Goal: Task Accomplishment & Management: Manage account settings

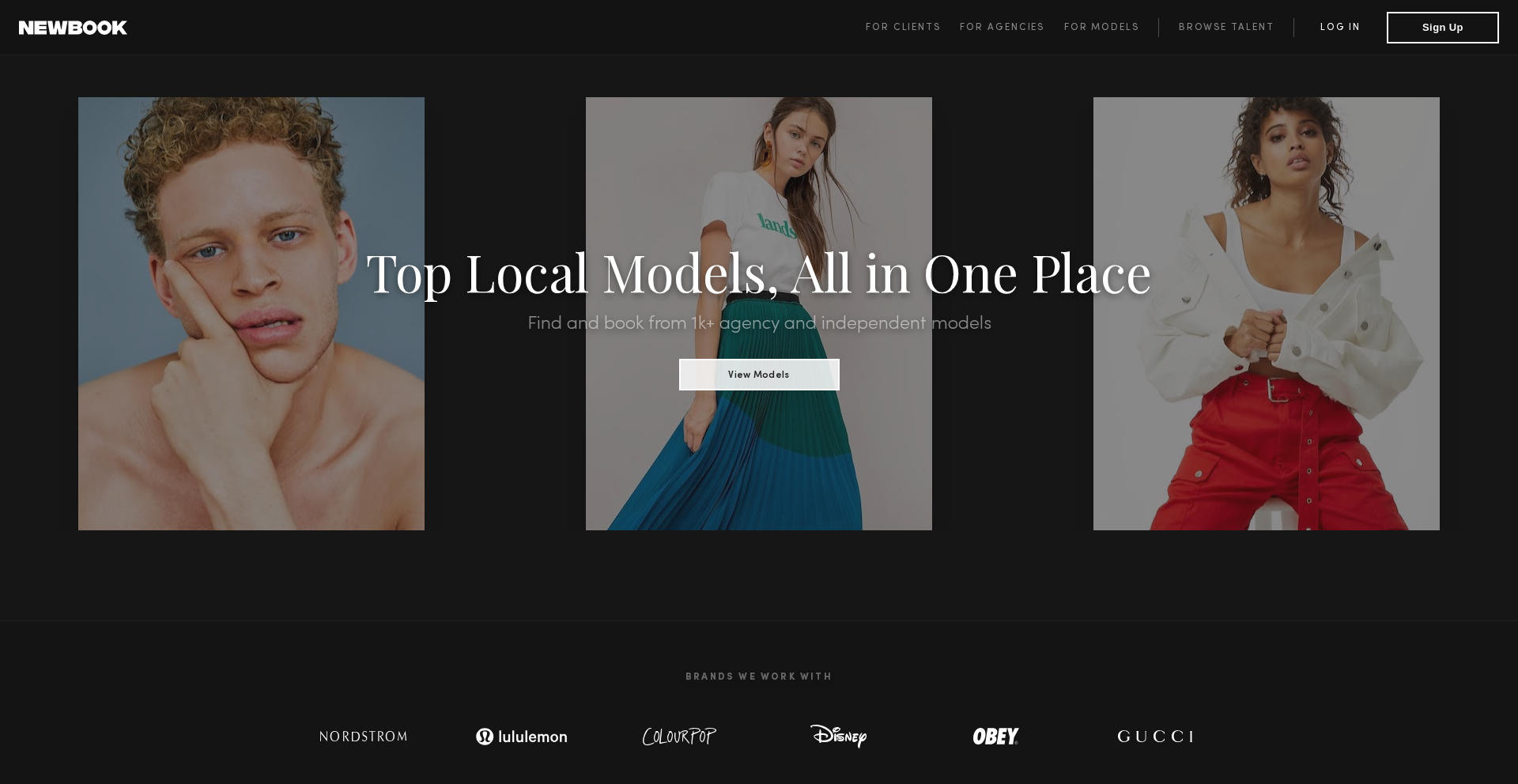
click at [1342, 33] on link "Log in" at bounding box center [1340, 27] width 93 height 19
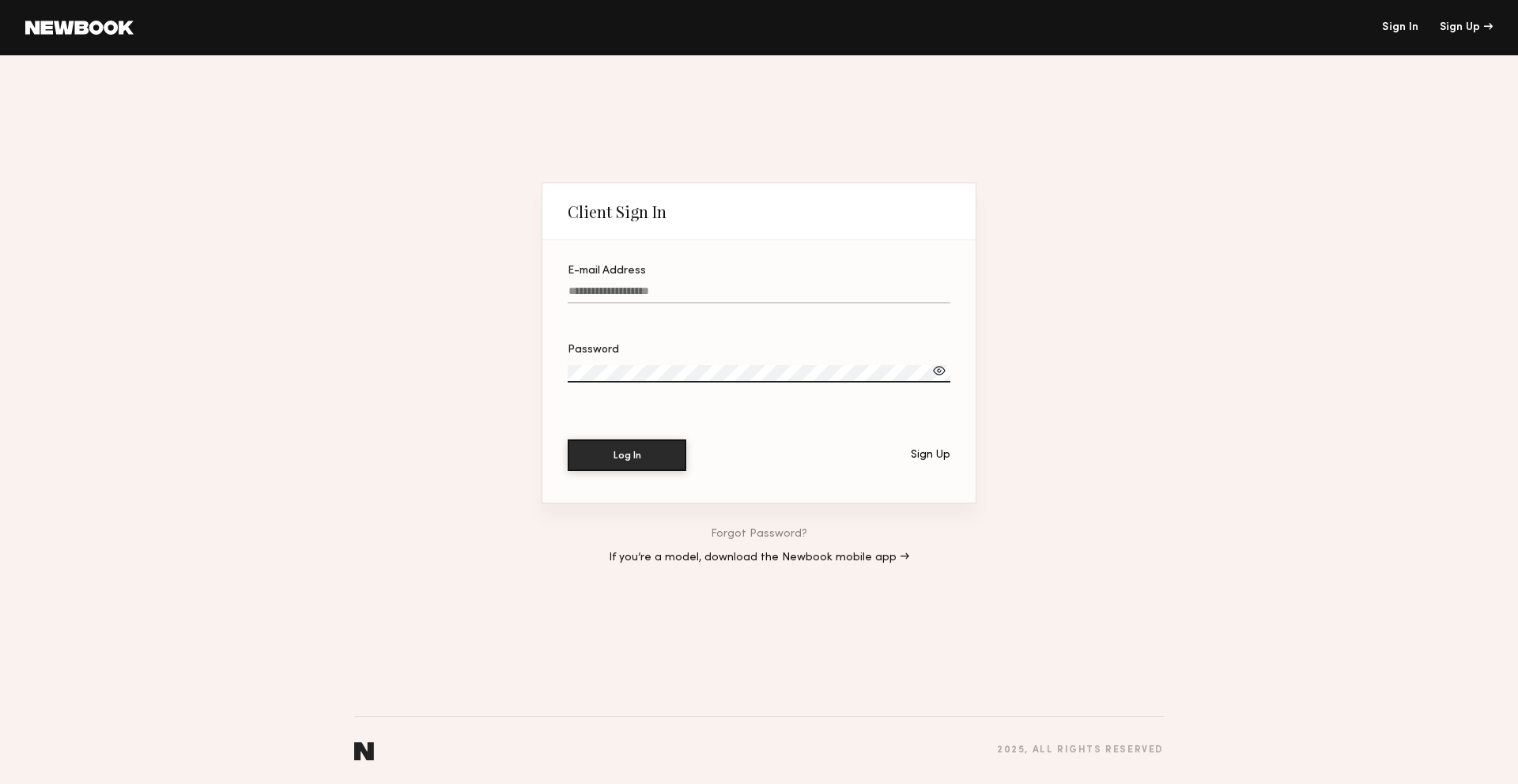
click at [718, 283] on label "E-mail Address" at bounding box center [759, 292] width 383 height 53
click at [718, 285] on input "E-mail Address" at bounding box center [759, 294] width 383 height 18
click at [708, 303] on input "E-mail Address" at bounding box center [759, 294] width 383 height 18
click at [708, 292] on input "E-mail Address" at bounding box center [759, 294] width 383 height 18
type input "**********"
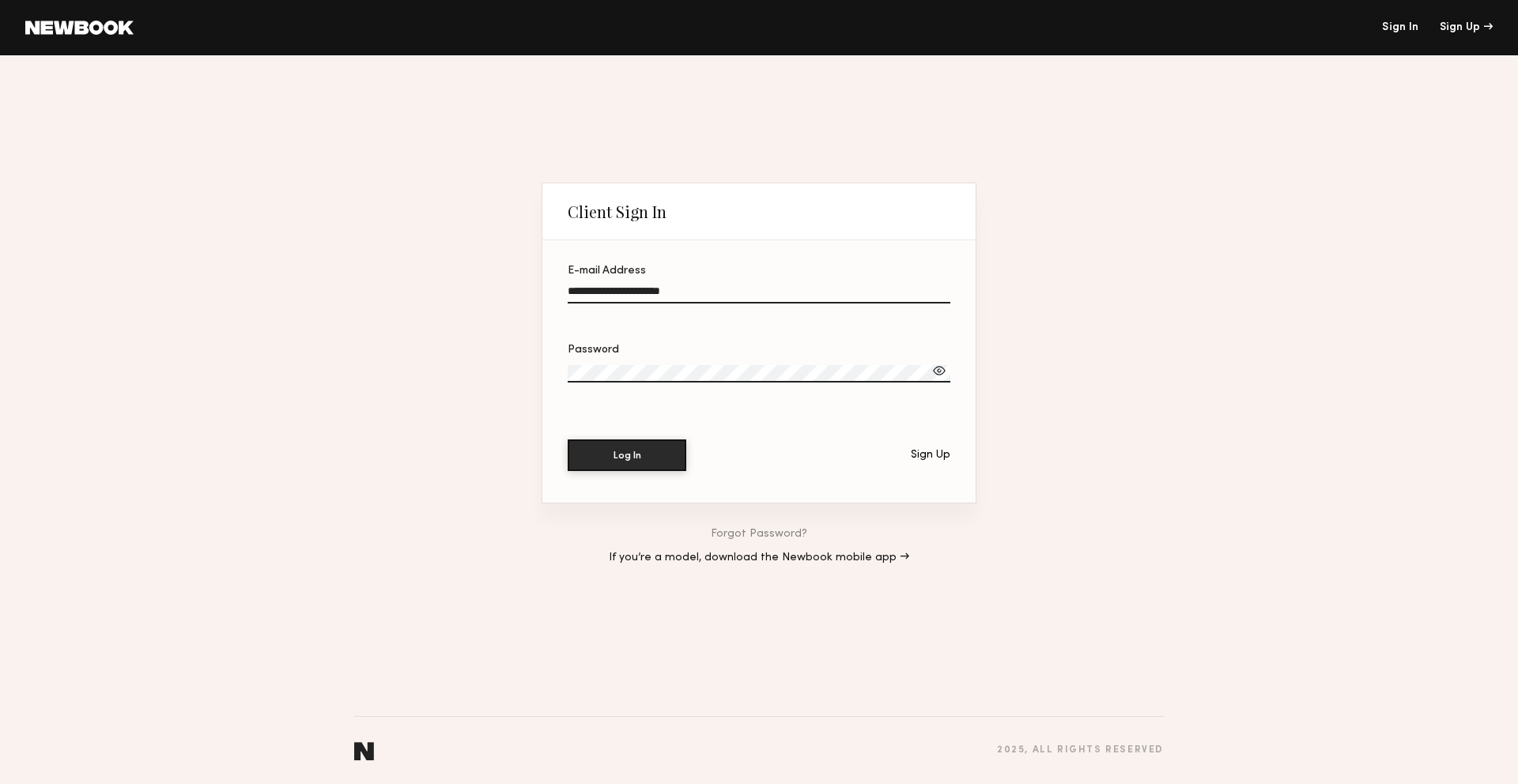
click at [568, 440] on button "Log In" at bounding box center [627, 455] width 119 height 31
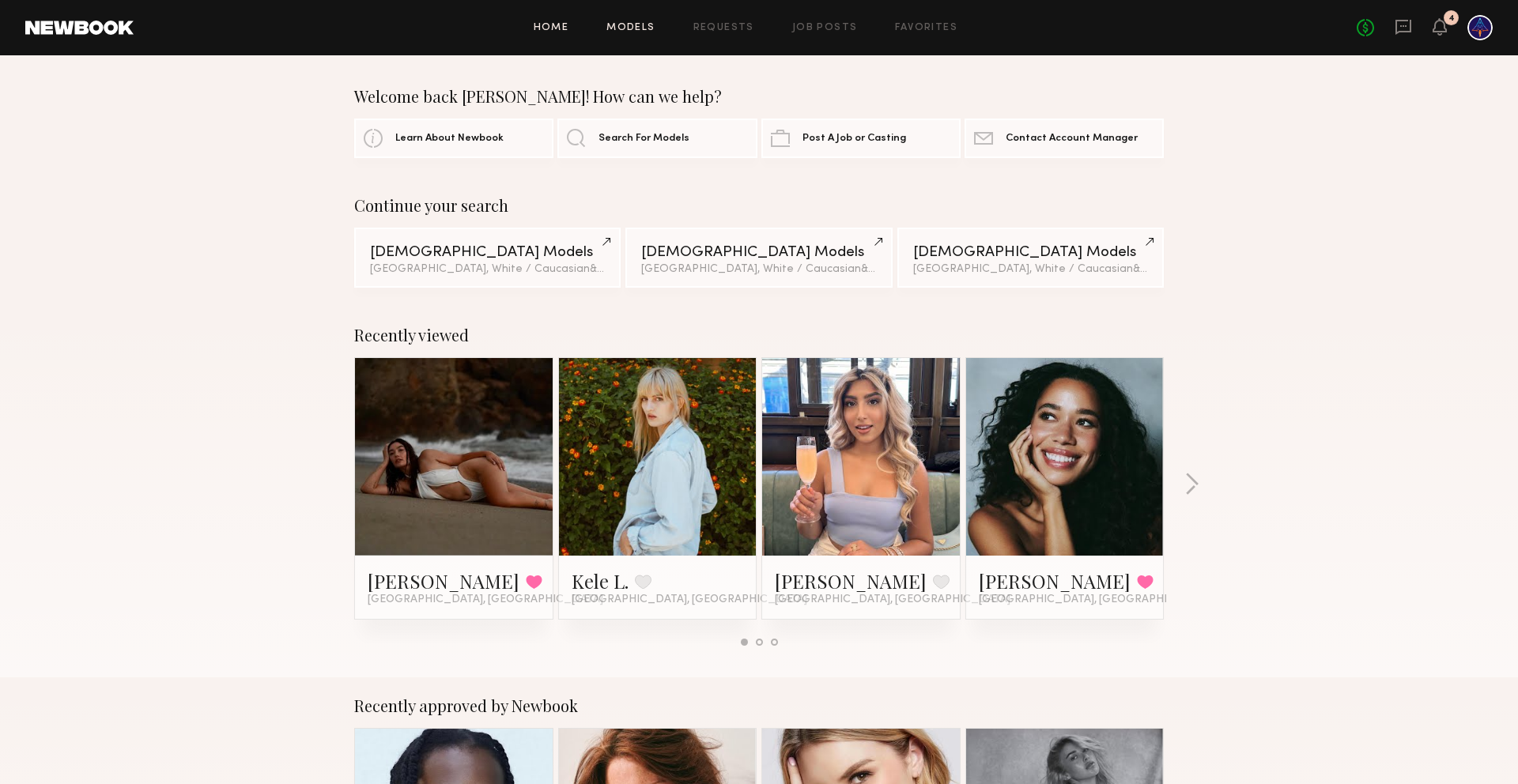
click at [639, 23] on link "Models" at bounding box center [630, 28] width 48 height 10
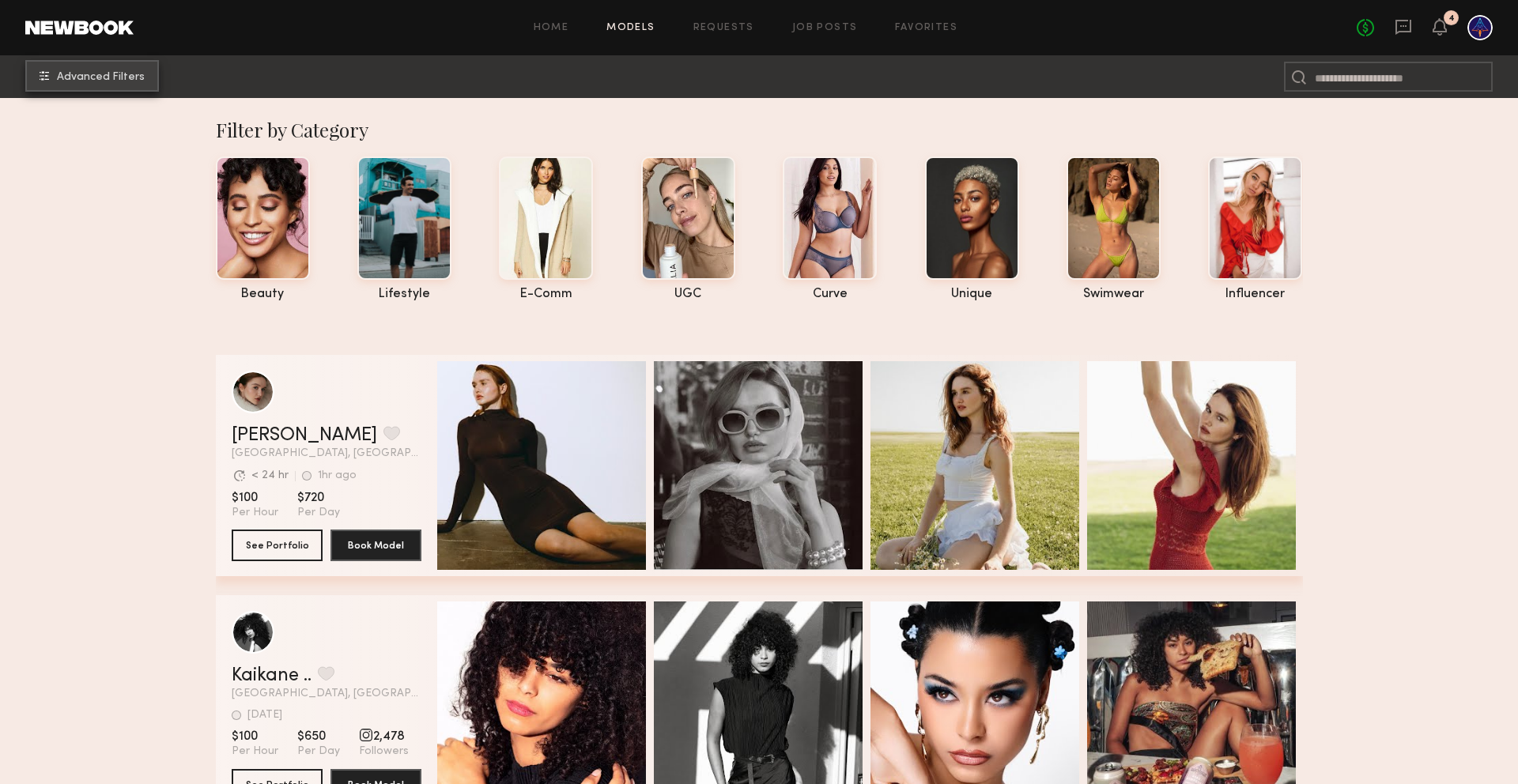
click at [85, 74] on span "Advanced Filters" at bounding box center [100, 77] width 87 height 11
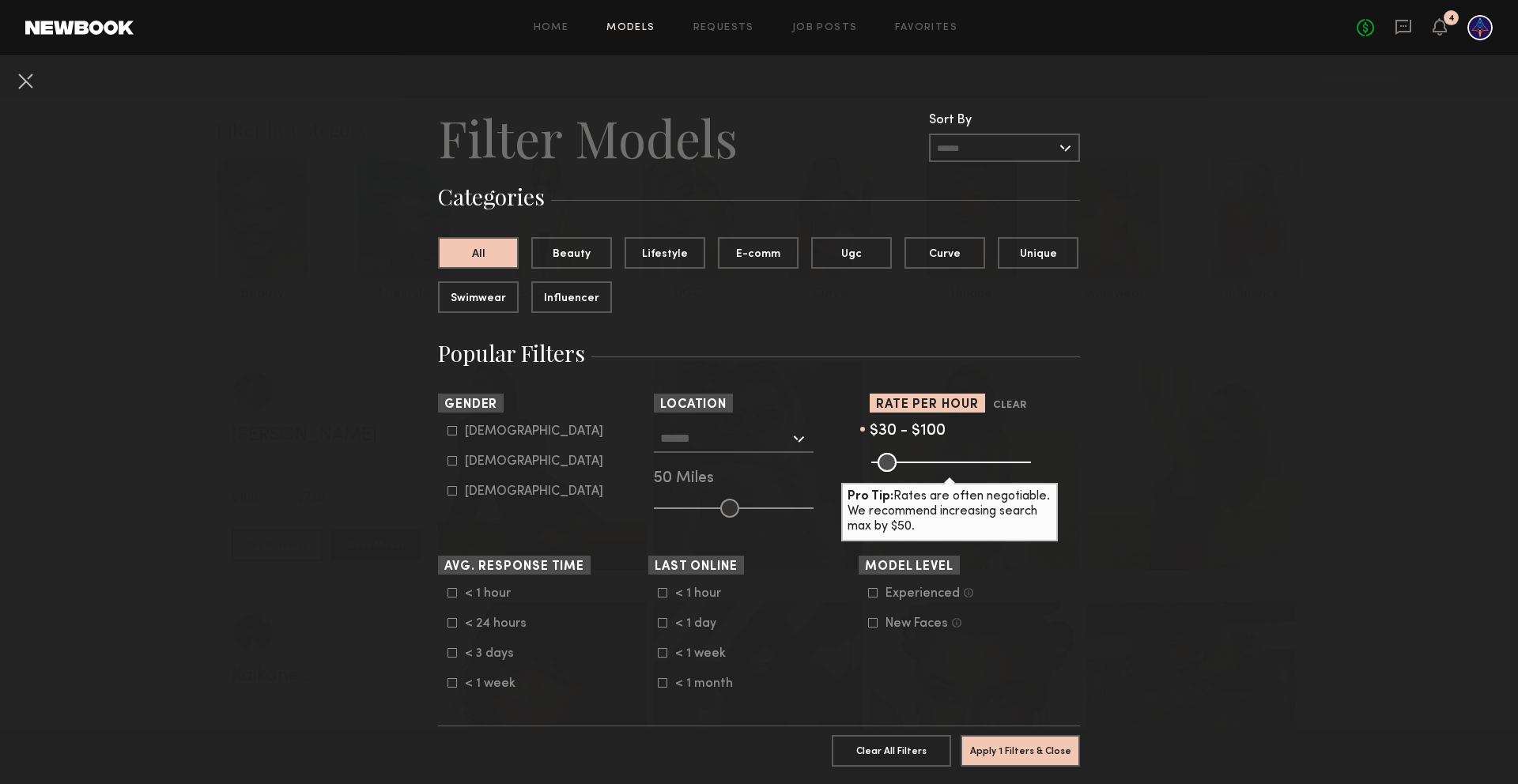
drag, startPoint x: 1015, startPoint y: 463, endPoint x: 901, endPoint y: 473, distance: 114.4
type input "***"
click at [901, 472] on input "range" at bounding box center [951, 462] width 160 height 19
click at [453, 465] on icon at bounding box center [452, 462] width 8 height 8
type input "**"
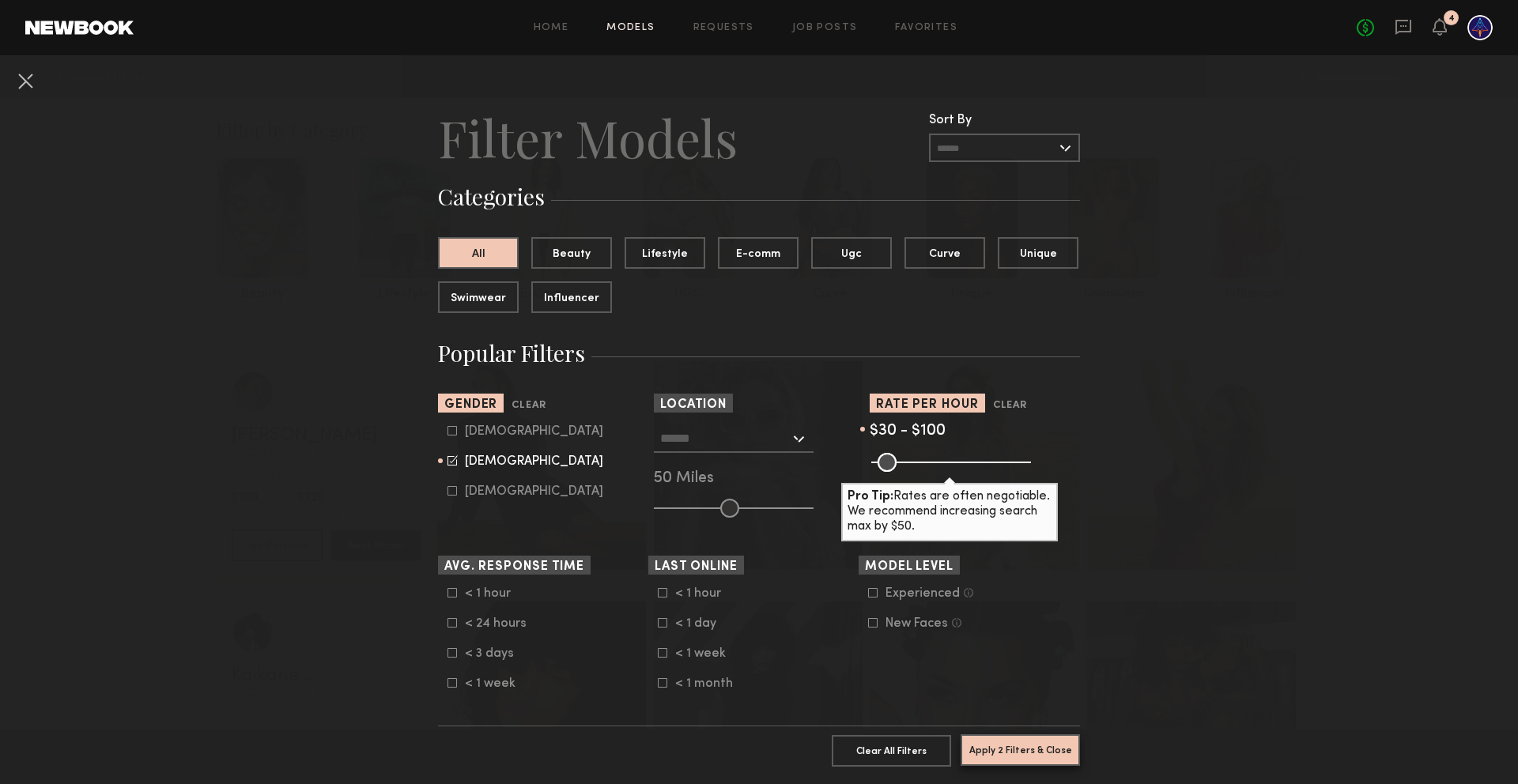
click at [1030, 747] on button "Apply 2 Filters & Close" at bounding box center [1020, 750] width 120 height 31
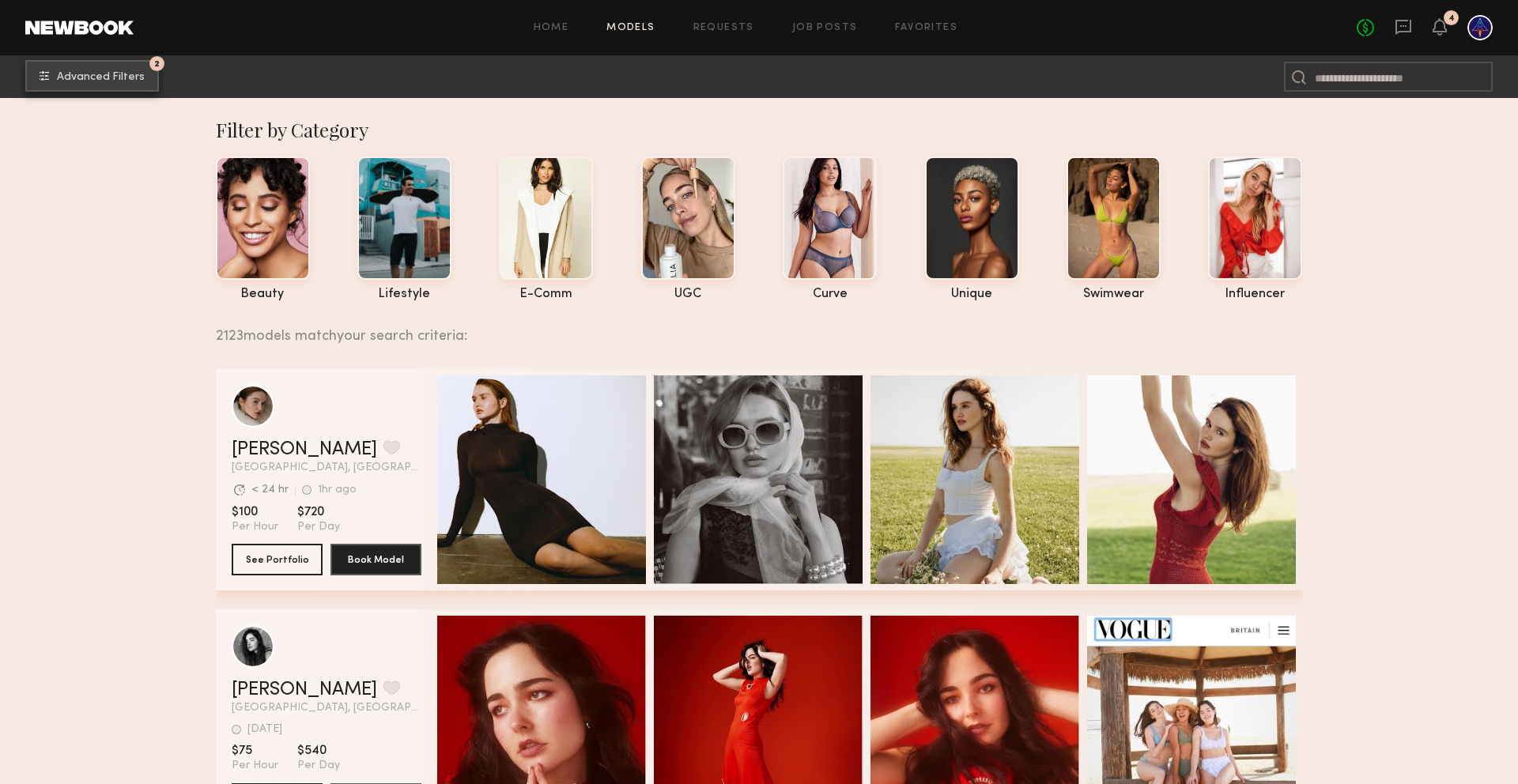
click at [98, 66] on button "2 Advanced Filters" at bounding box center [92, 76] width 133 height 31
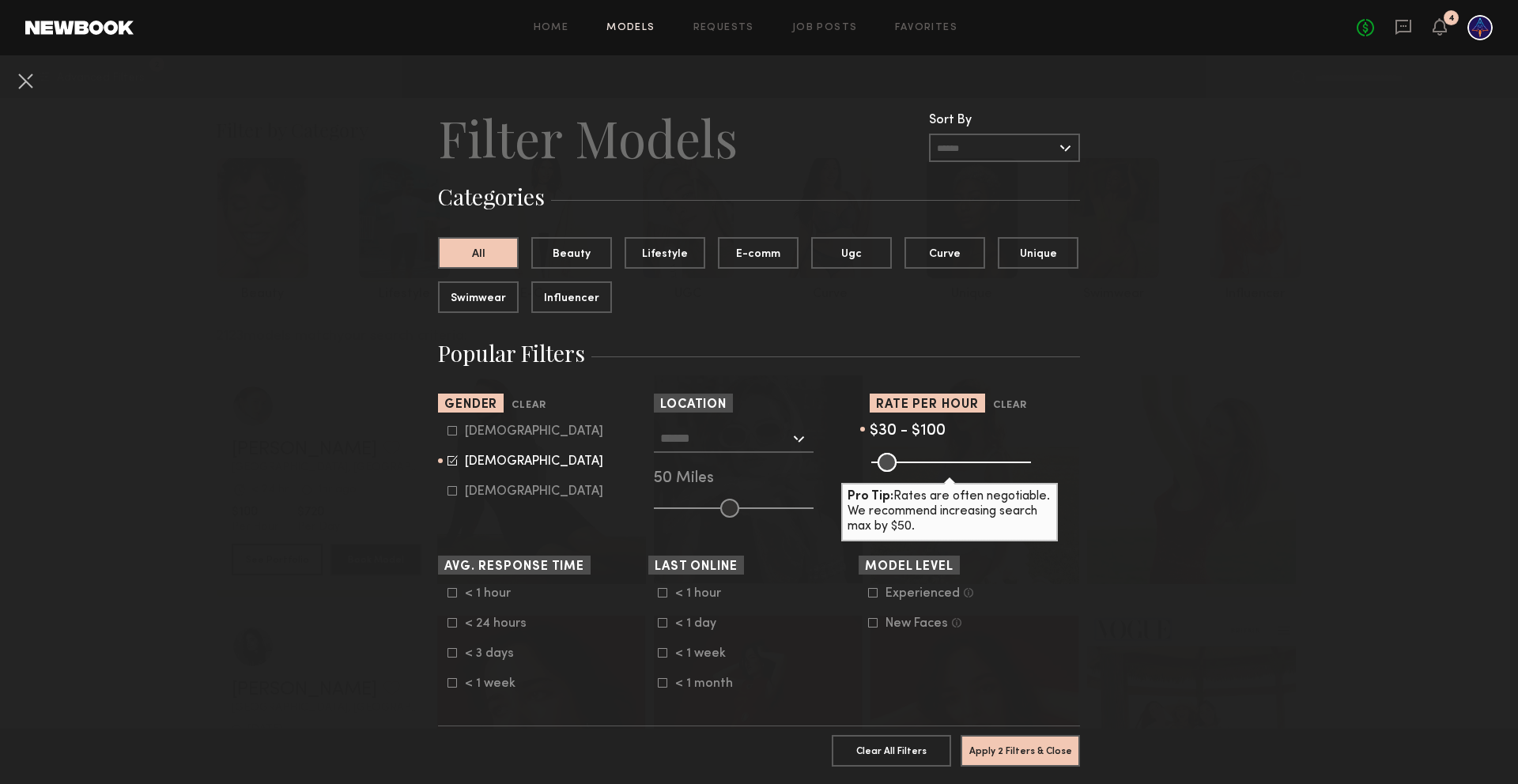
click at [875, 596] on icon at bounding box center [872, 592] width 9 height 9
click at [1049, 758] on button "Apply 3 Filters & Close" at bounding box center [1020, 750] width 120 height 31
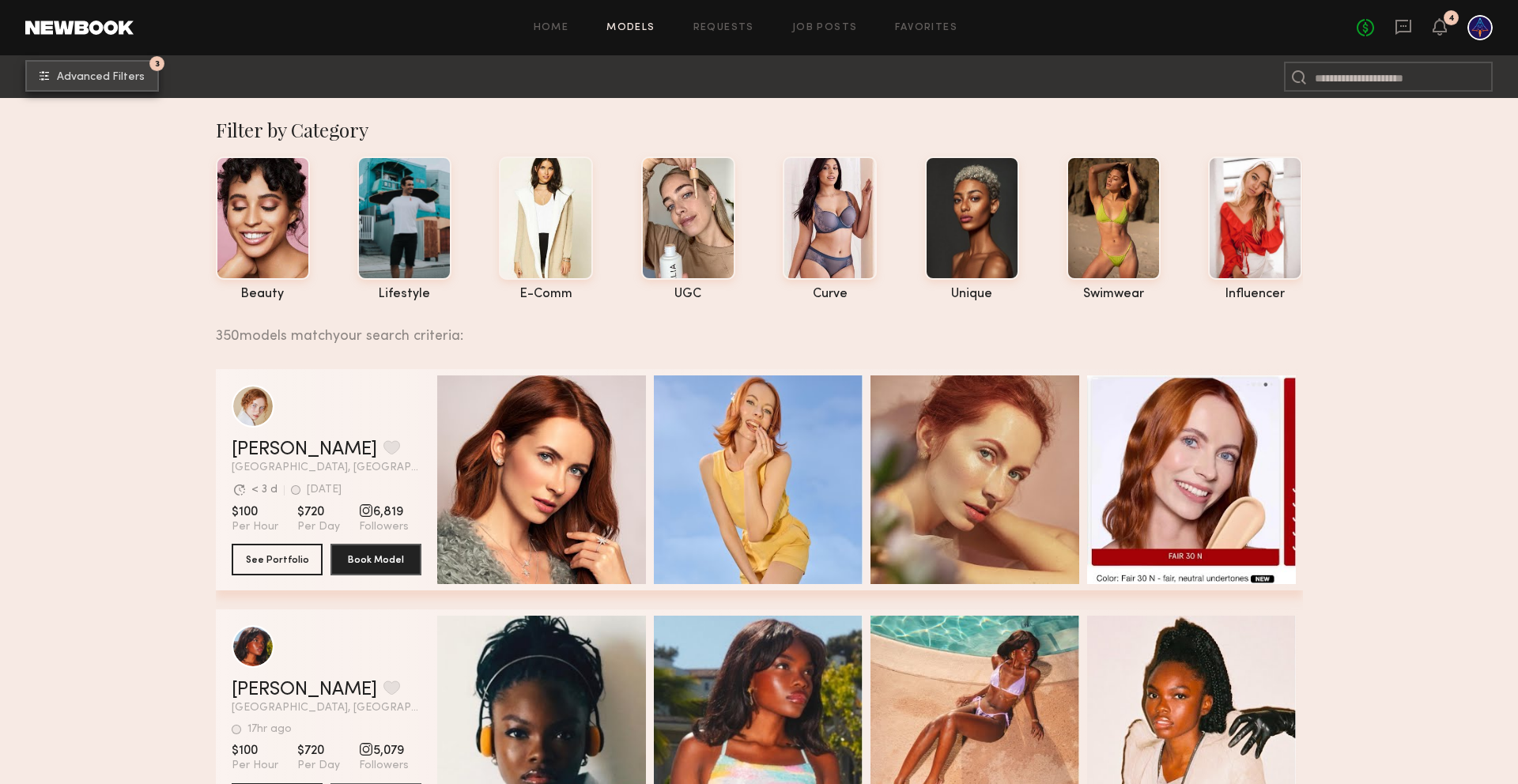
click at [97, 76] on span "Advanced Filters" at bounding box center [100, 77] width 87 height 11
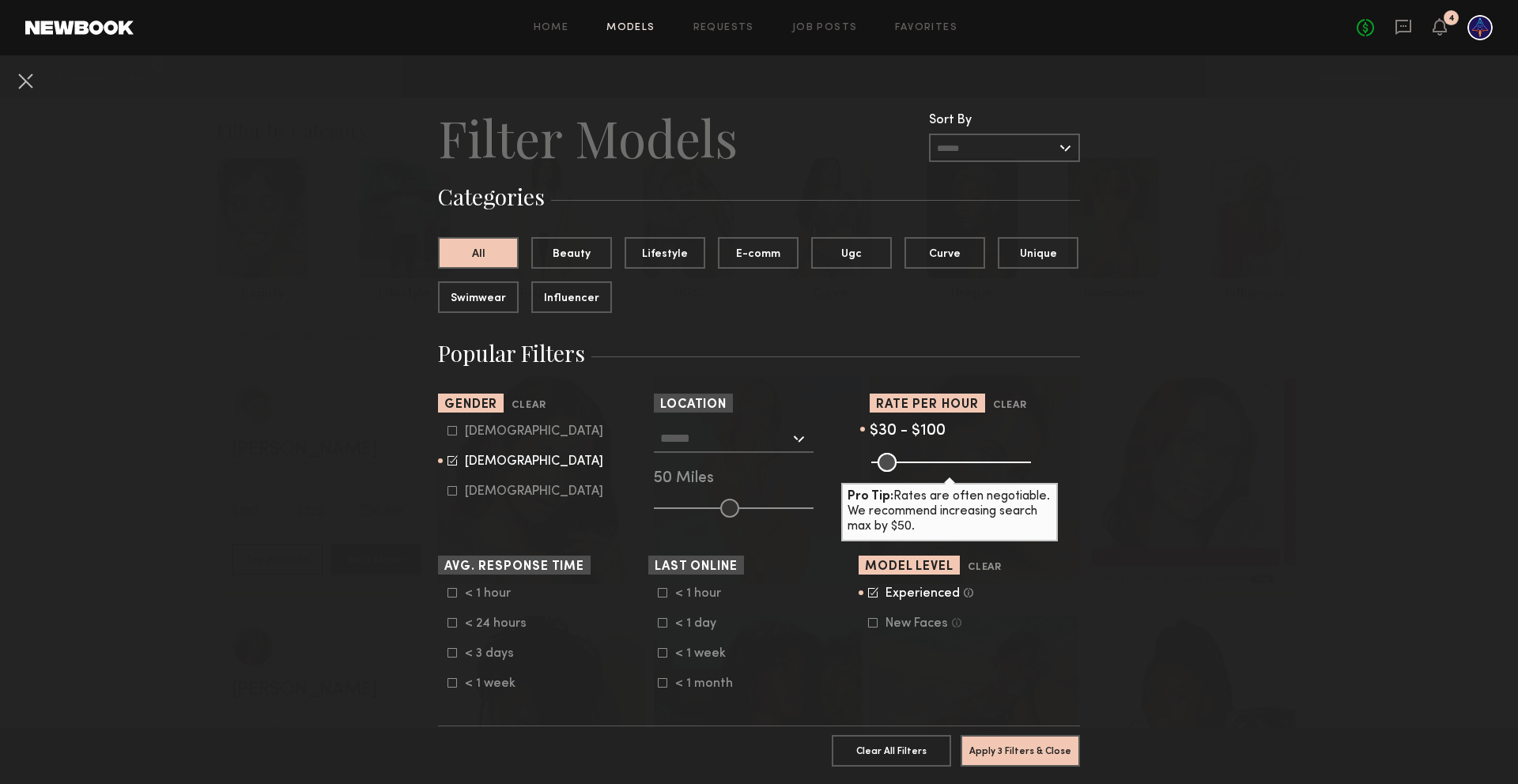
click at [730, 438] on input "text" at bounding box center [725, 438] width 130 height 27
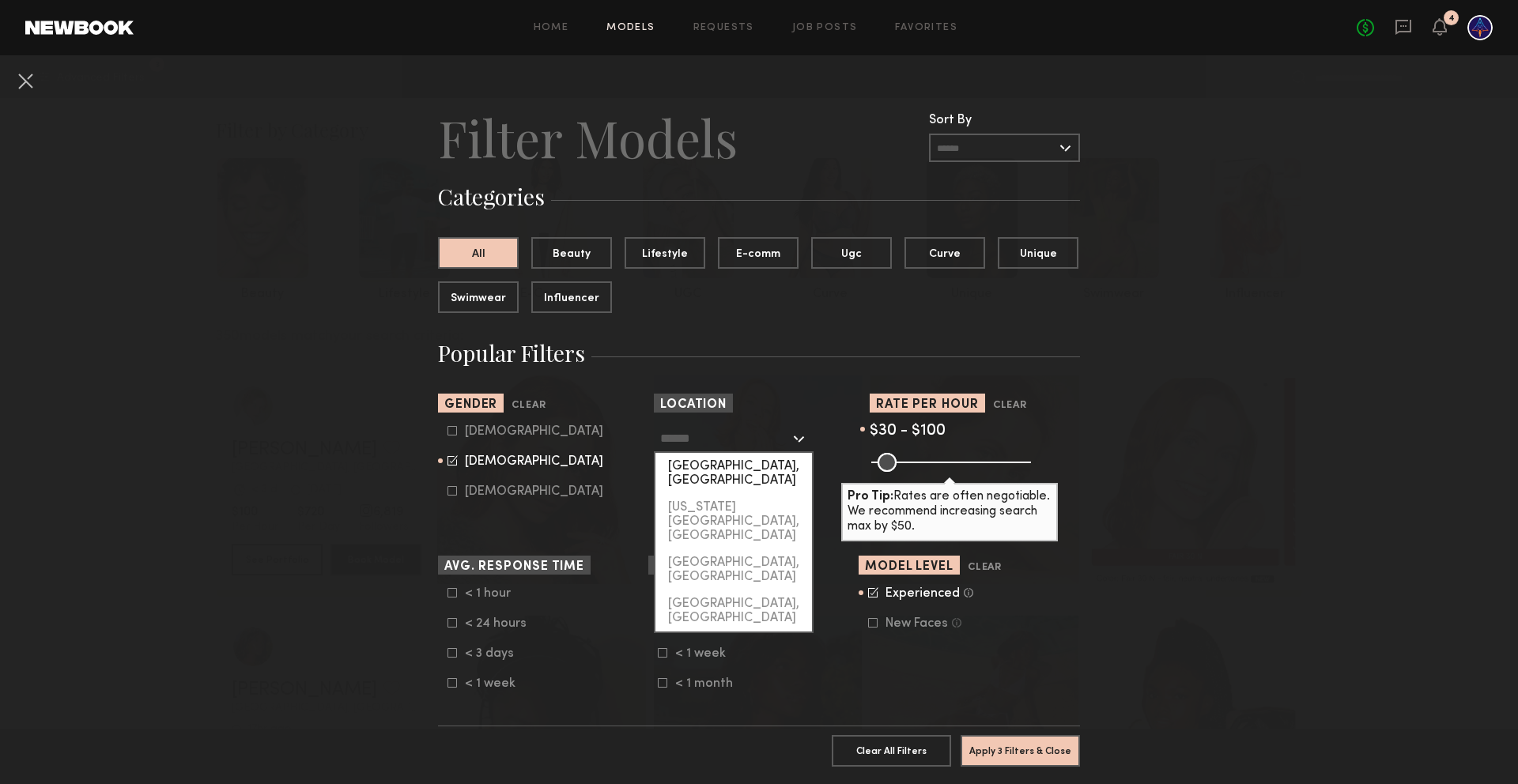
click at [724, 463] on div "[GEOGRAPHIC_DATA], [GEOGRAPHIC_DATA]" at bounding box center [733, 473] width 156 height 41
type input "**********"
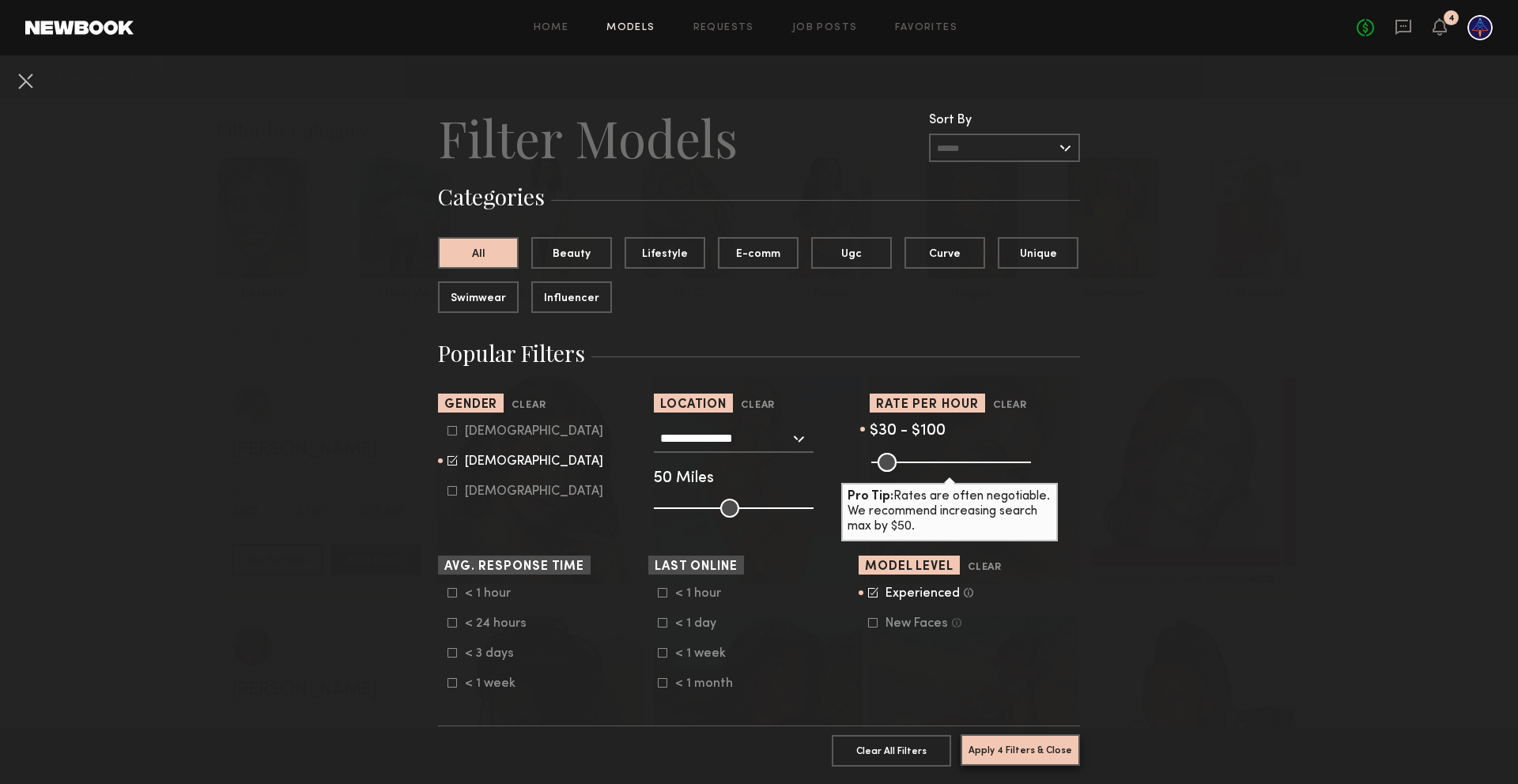
click at [1020, 746] on button "Apply 4 Filters & Close" at bounding box center [1020, 750] width 120 height 31
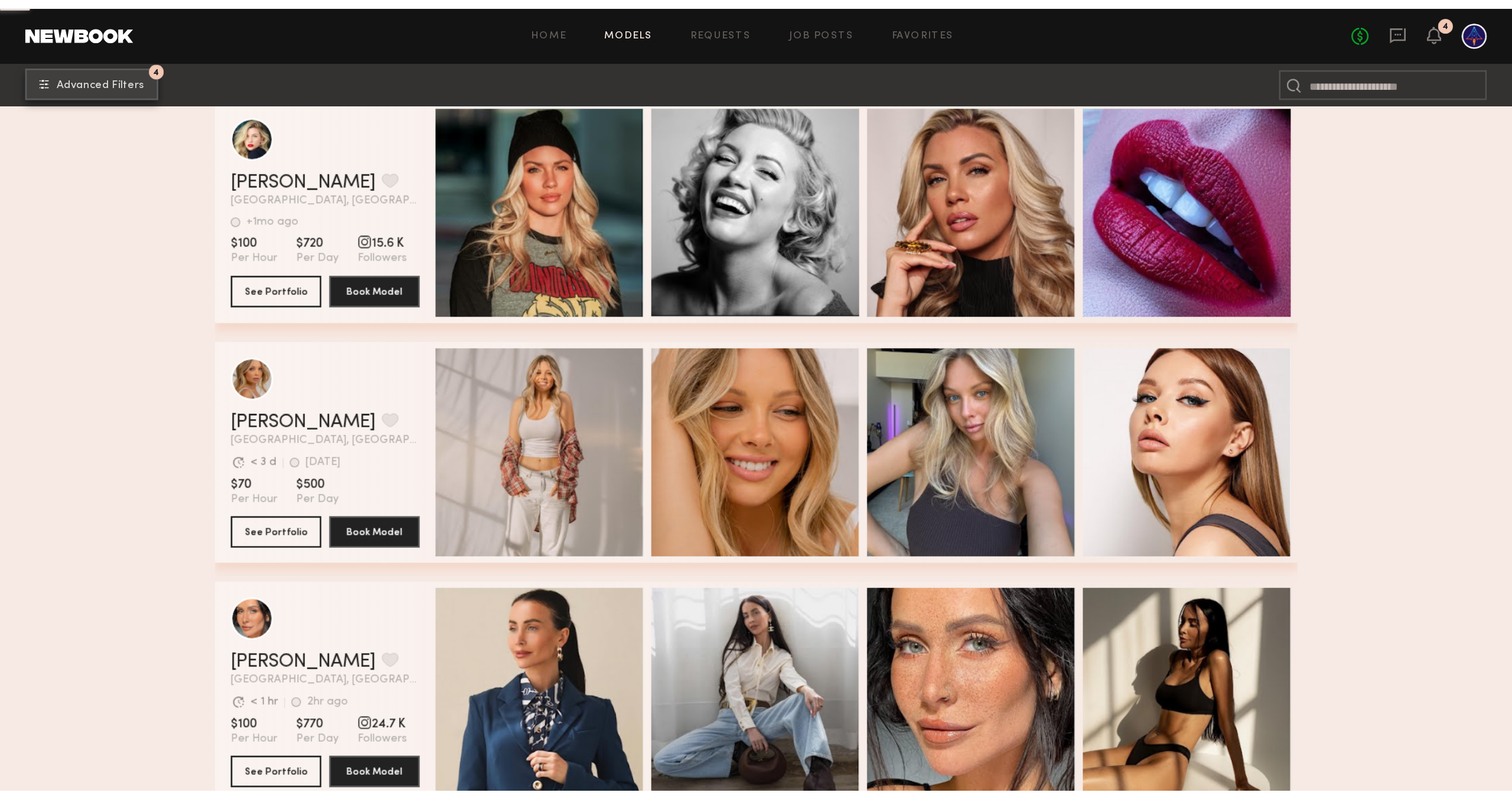
scroll to position [5807, 0]
